Goal: Find contact information

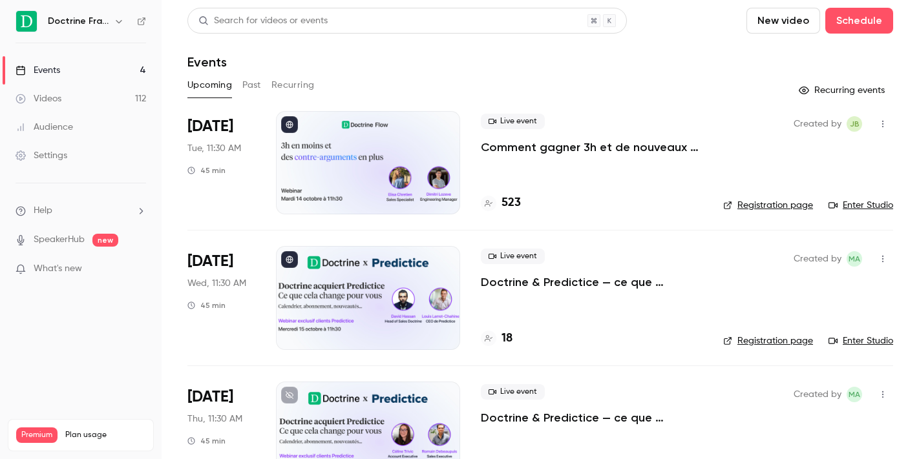
click at [119, 21] on icon "button" at bounding box center [119, 21] width 10 height 10
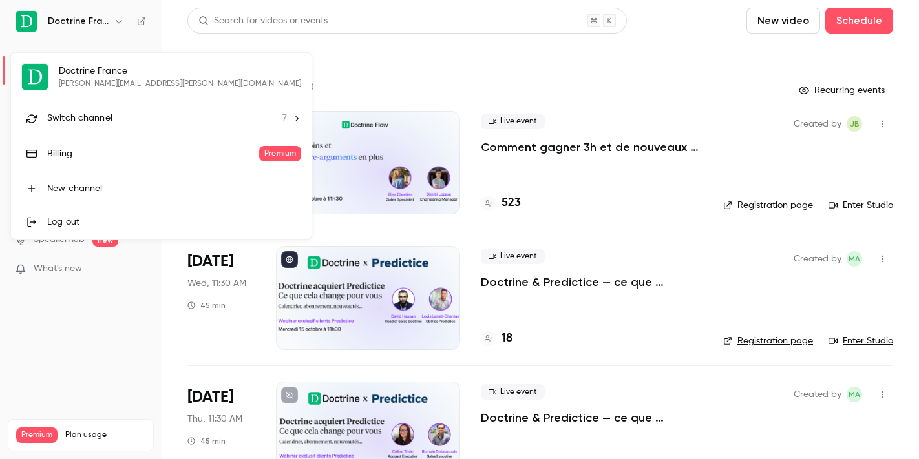
click at [99, 119] on span "Switch channel" at bounding box center [79, 119] width 65 height 14
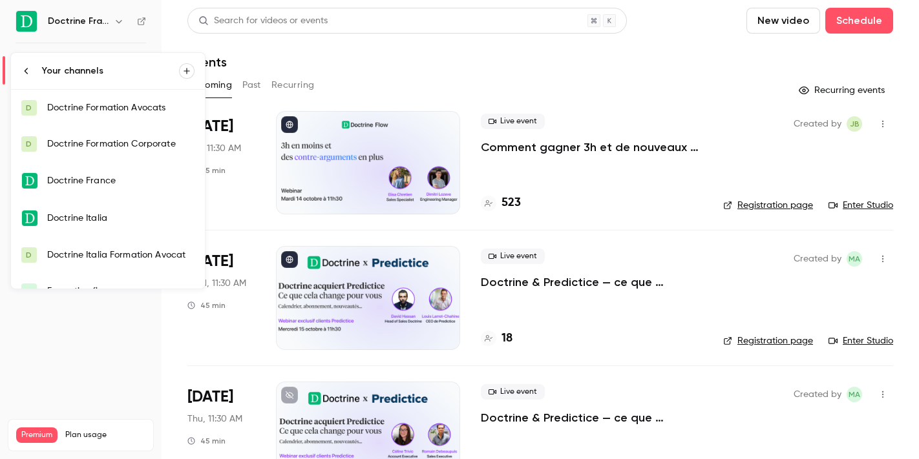
click at [102, 151] on link "D Doctrine Formation Corporate" at bounding box center [108, 144] width 194 height 36
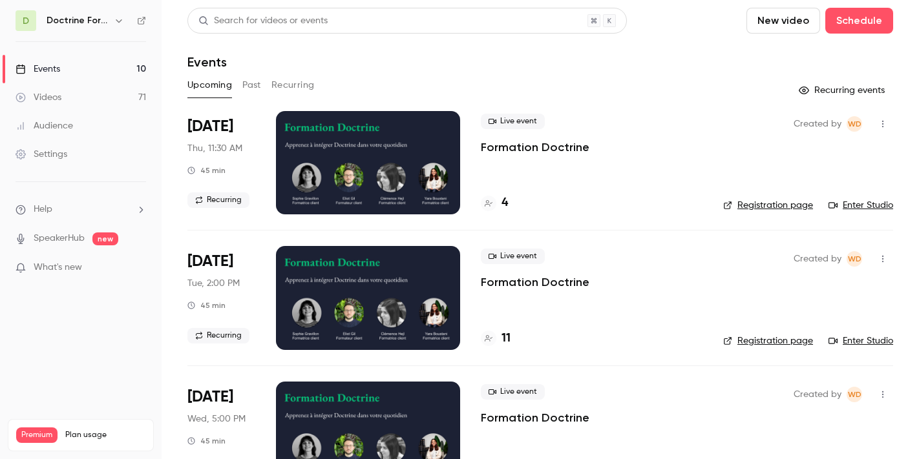
click at [249, 88] on button "Past" at bounding box center [251, 85] width 19 height 21
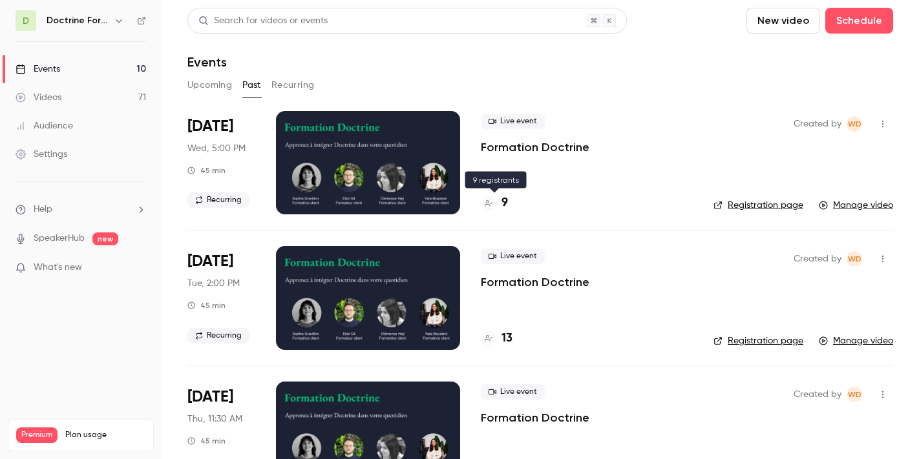
click at [504, 205] on h4 "9" at bounding box center [504, 202] width 6 height 17
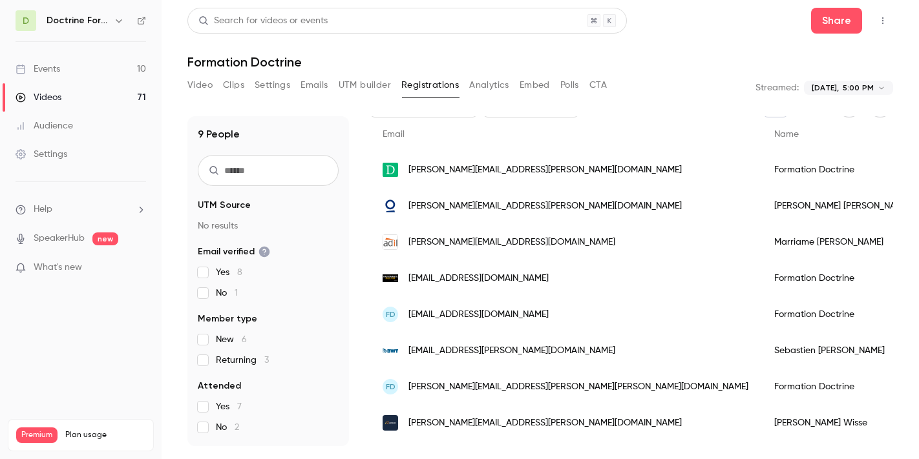
scroll to position [94, 0]
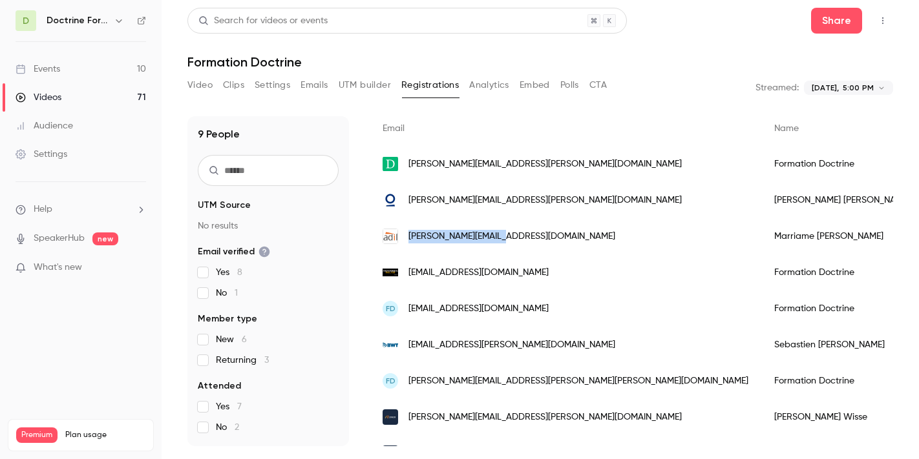
drag, startPoint x: 407, startPoint y: 236, endPoint x: 498, endPoint y: 238, distance: 91.1
click at [498, 238] on div "[PERSON_NAME][EMAIL_ADDRESS][DOMAIN_NAME]" at bounding box center [564, 236] width 391 height 36
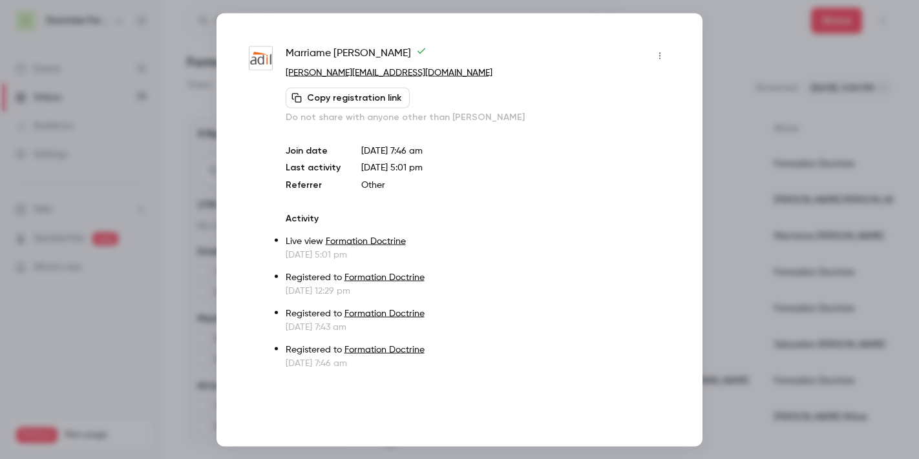
copy span "[PERSON_NAME][EMAIL_ADDRESS][DOMAIN_NAME]"
copy link "[PERSON_NAME][EMAIL_ADDRESS][DOMAIN_NAME]"
